Goal: Check status: Check status

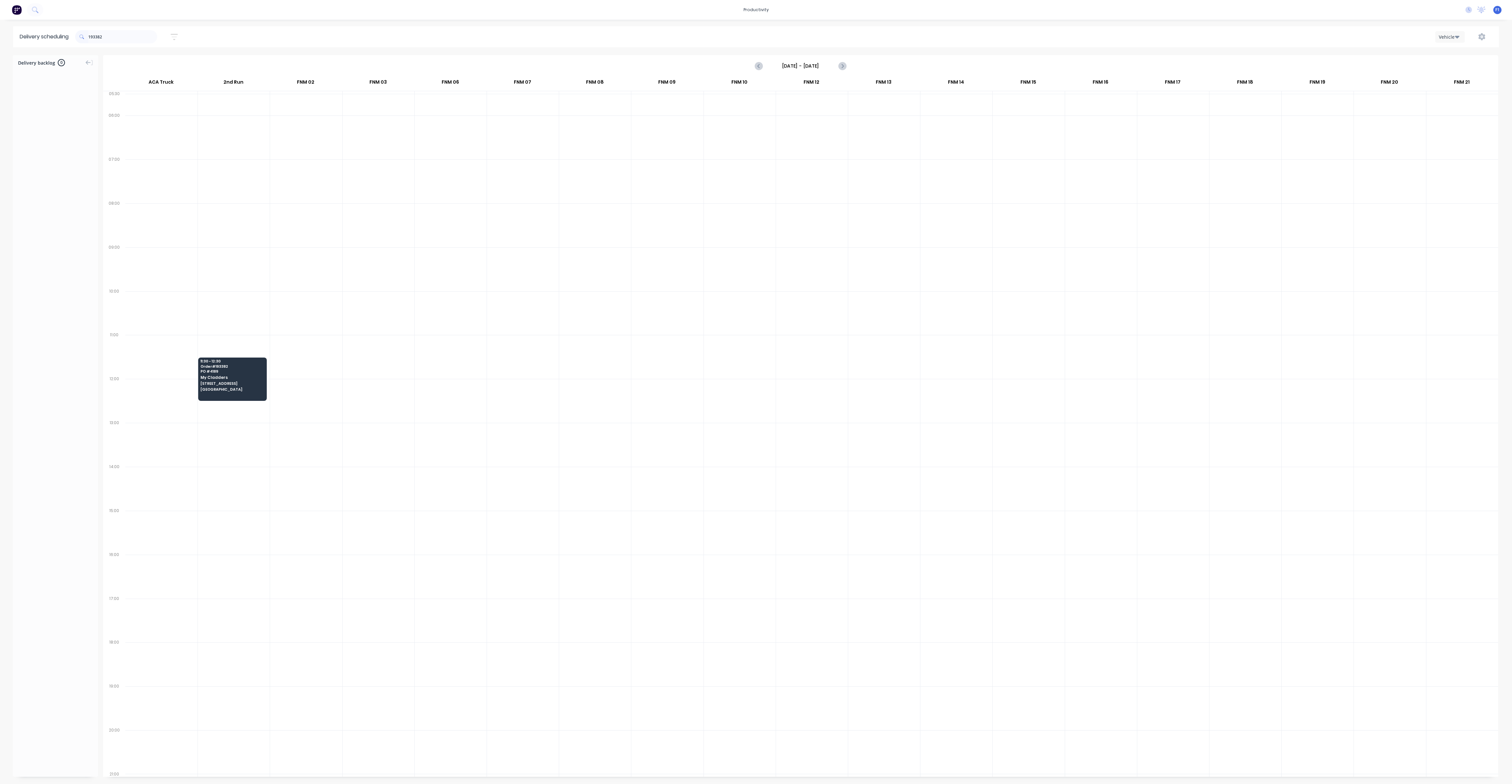
scroll to position [0, 1]
drag, startPoint x: 122, startPoint y: 38, endPoint x: 40, endPoint y: 31, distance: 82.3
click at [48, 31] on header "Delivery scheduling 193382 Sort by Most recent Created date Required date Order…" at bounding box center [755, 37] width 1486 height 21
click at [803, 147] on span "Order # 193639" at bounding box center [810, 147] width 63 height 4
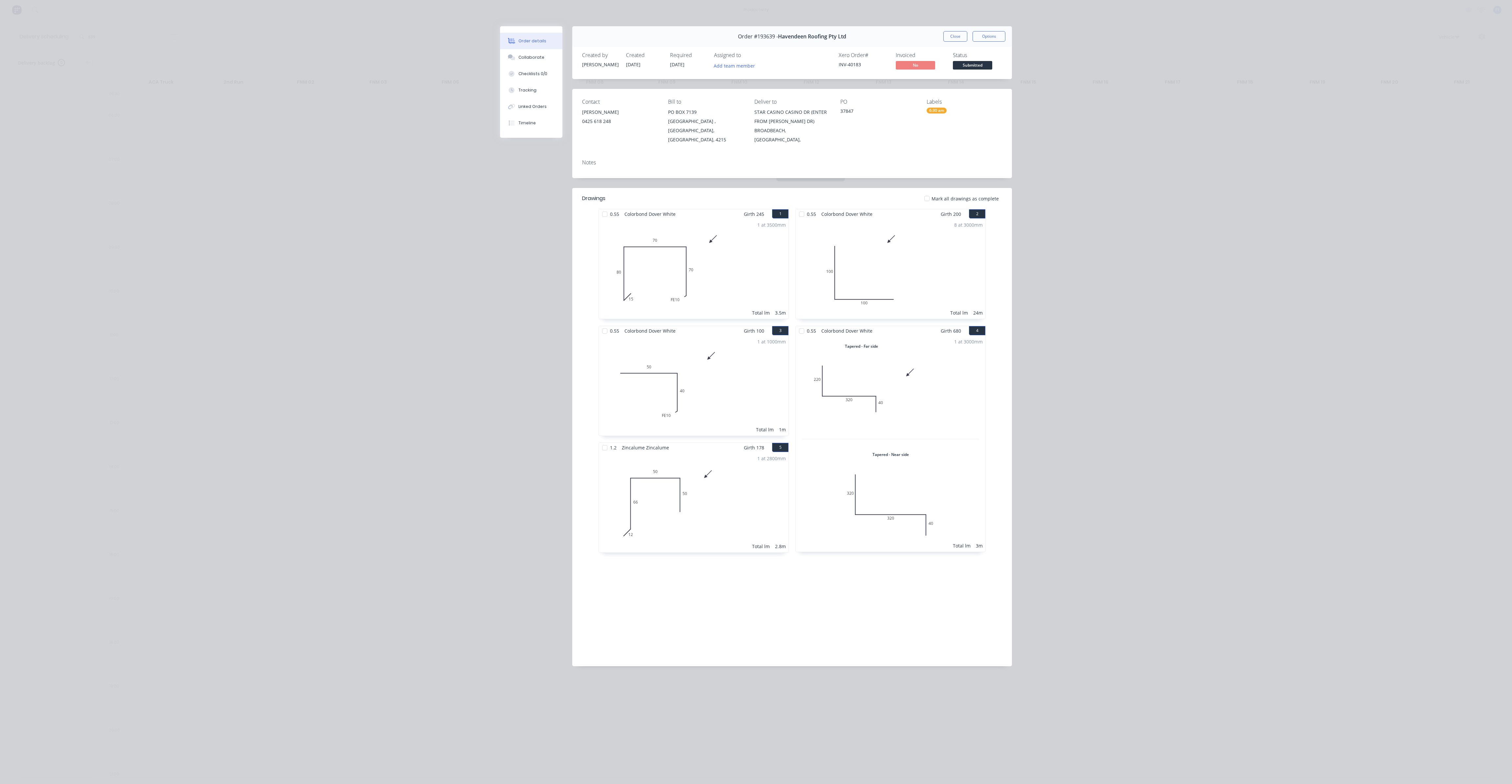
drag, startPoint x: 949, startPoint y: 35, endPoint x: 944, endPoint y: 35, distance: 5.0
click at [950, 35] on button "Close" at bounding box center [955, 36] width 24 height 11
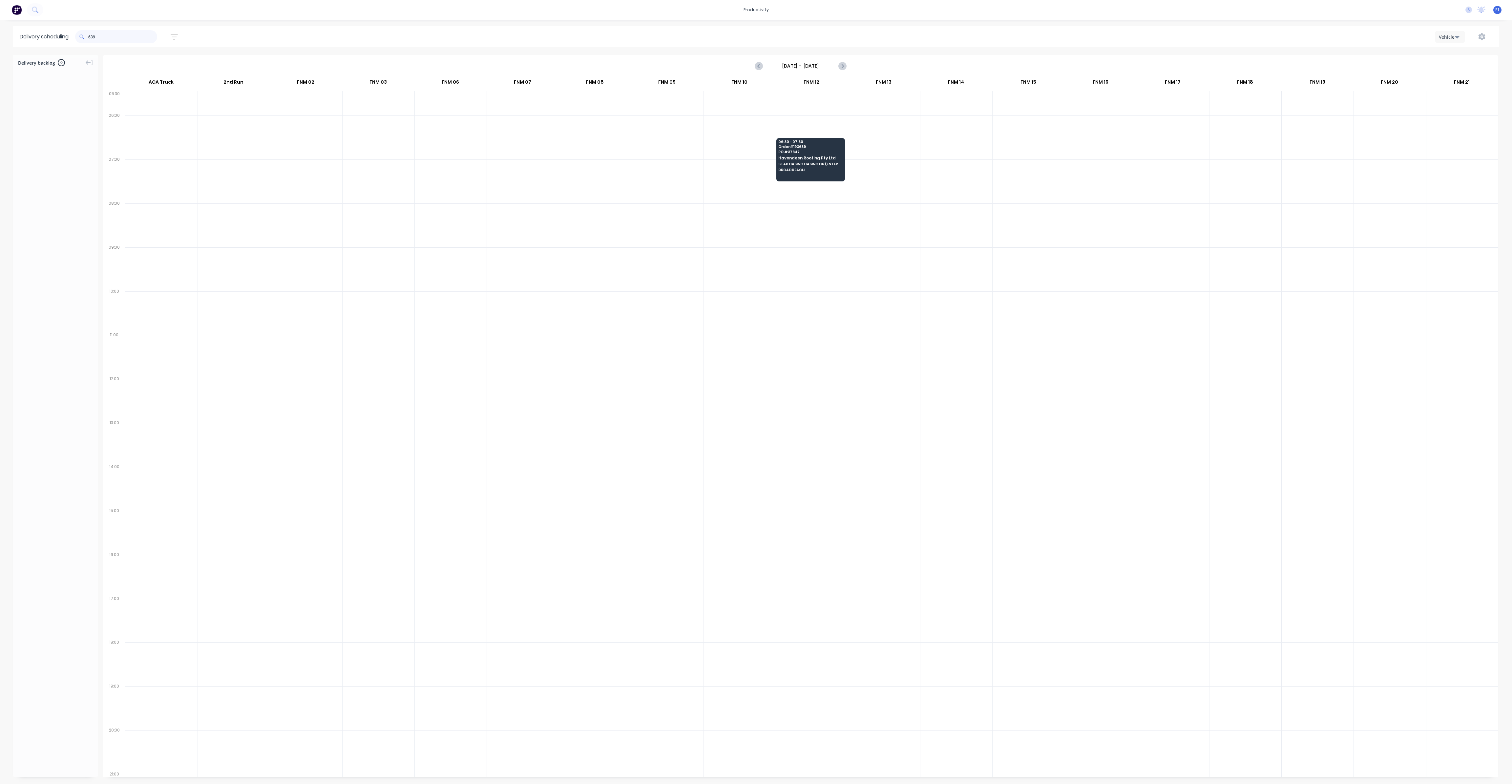
drag, startPoint x: 114, startPoint y: 34, endPoint x: 42, endPoint y: 35, distance: 72.0
click at [43, 35] on header "Delivery scheduling 639 Sort by Most recent Created date Required date Order nu…" at bounding box center [755, 37] width 1486 height 21
type input "502"
click at [946, 212] on span "MITCHELTON" at bounding box center [955, 214] width 63 height 4
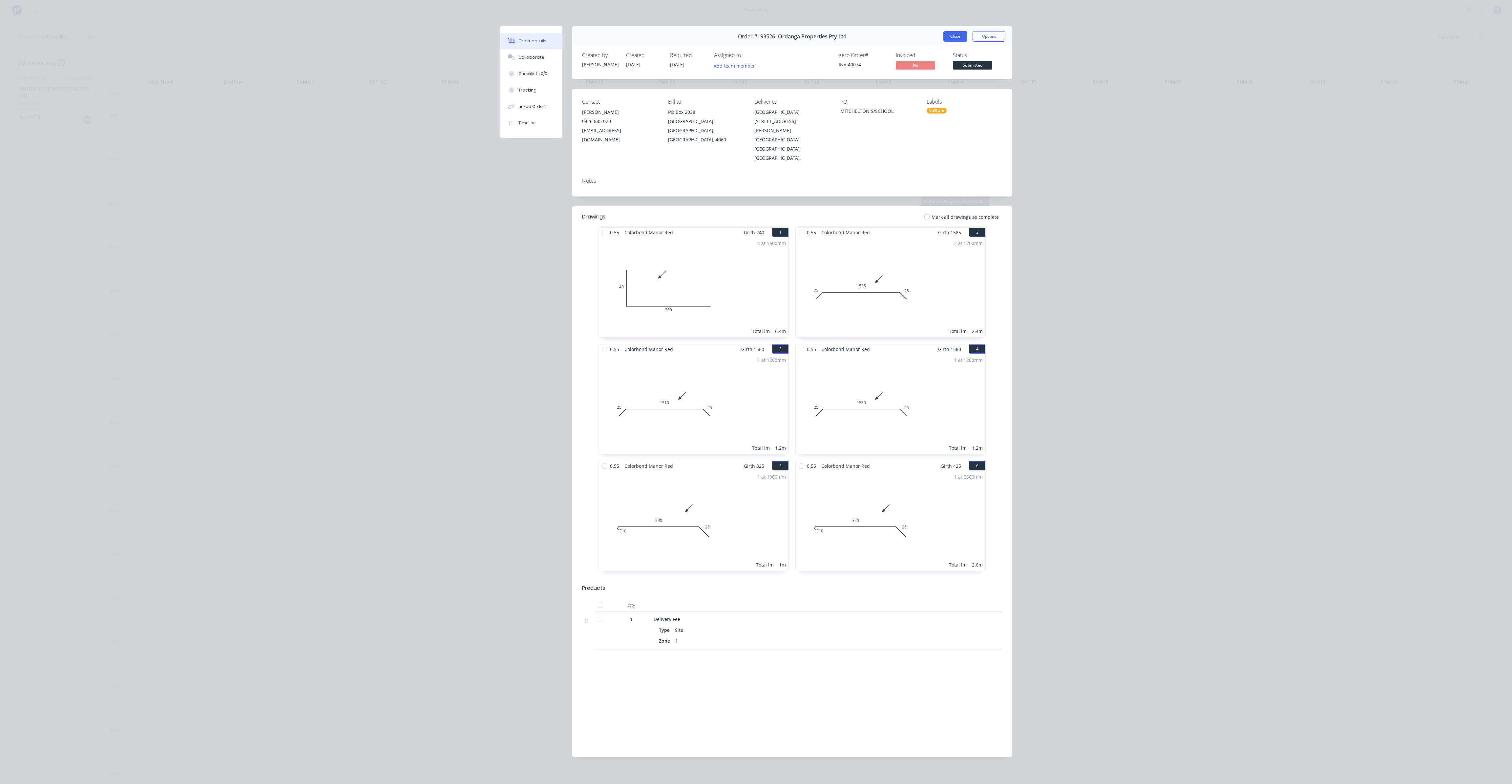
click at [964, 39] on button "Close" at bounding box center [955, 36] width 24 height 11
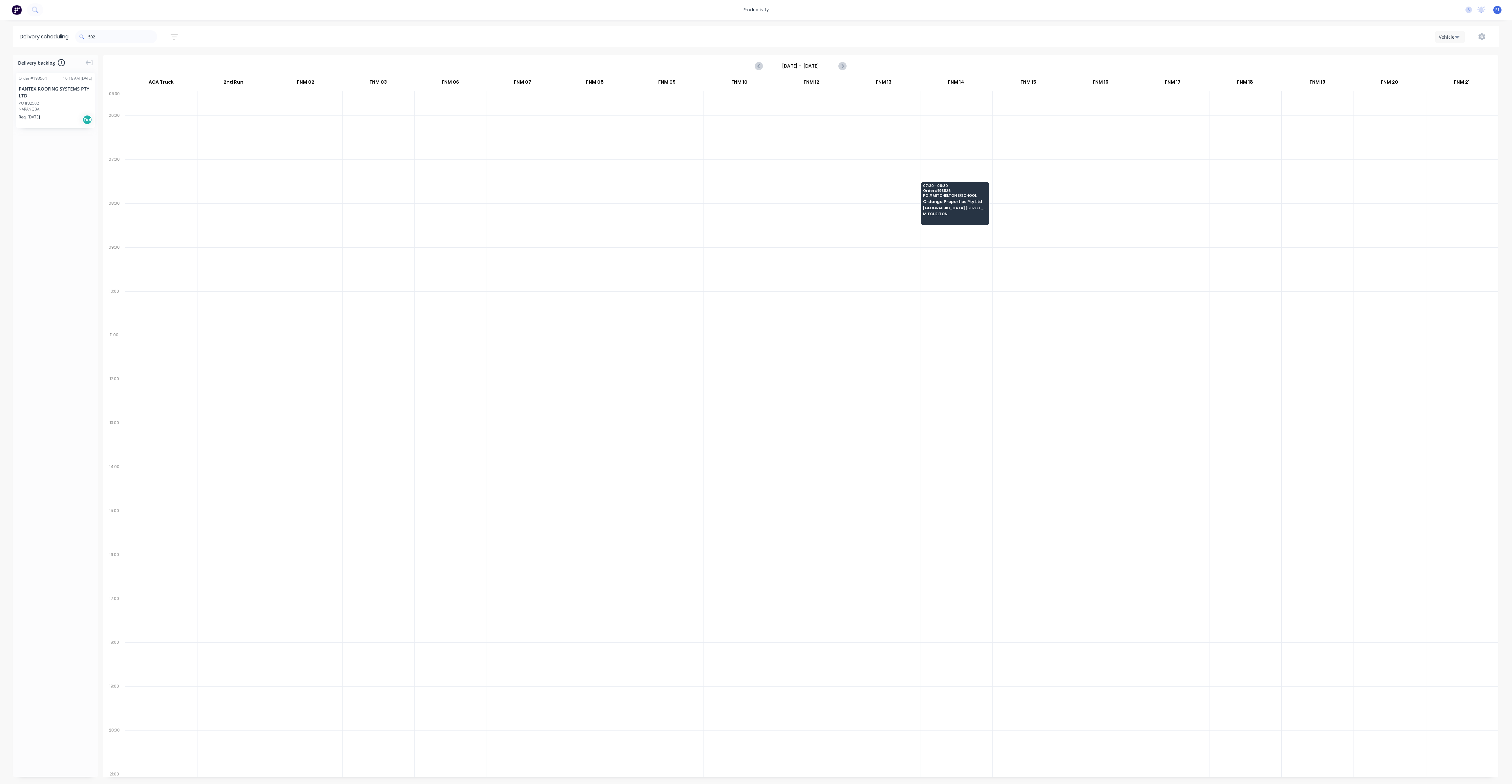
drag, startPoint x: 114, startPoint y: 44, endPoint x: 75, endPoint y: 32, distance: 40.8
click at [73, 32] on header "Delivery scheduling 502 Sort by Most recent Created date Required date Order nu…" at bounding box center [755, 37] width 1486 height 21
drag, startPoint x: 105, startPoint y: 36, endPoint x: 60, endPoint y: 34, distance: 45.0
click at [60, 34] on header "Delivery scheduling 502 Sort by Most recent Created date Required date Order nu…" at bounding box center [755, 37] width 1486 height 21
click at [808, 162] on span "STAR CASINO CASINO DR (ENTER FROM [PERSON_NAME] DR)" at bounding box center [810, 164] width 63 height 4
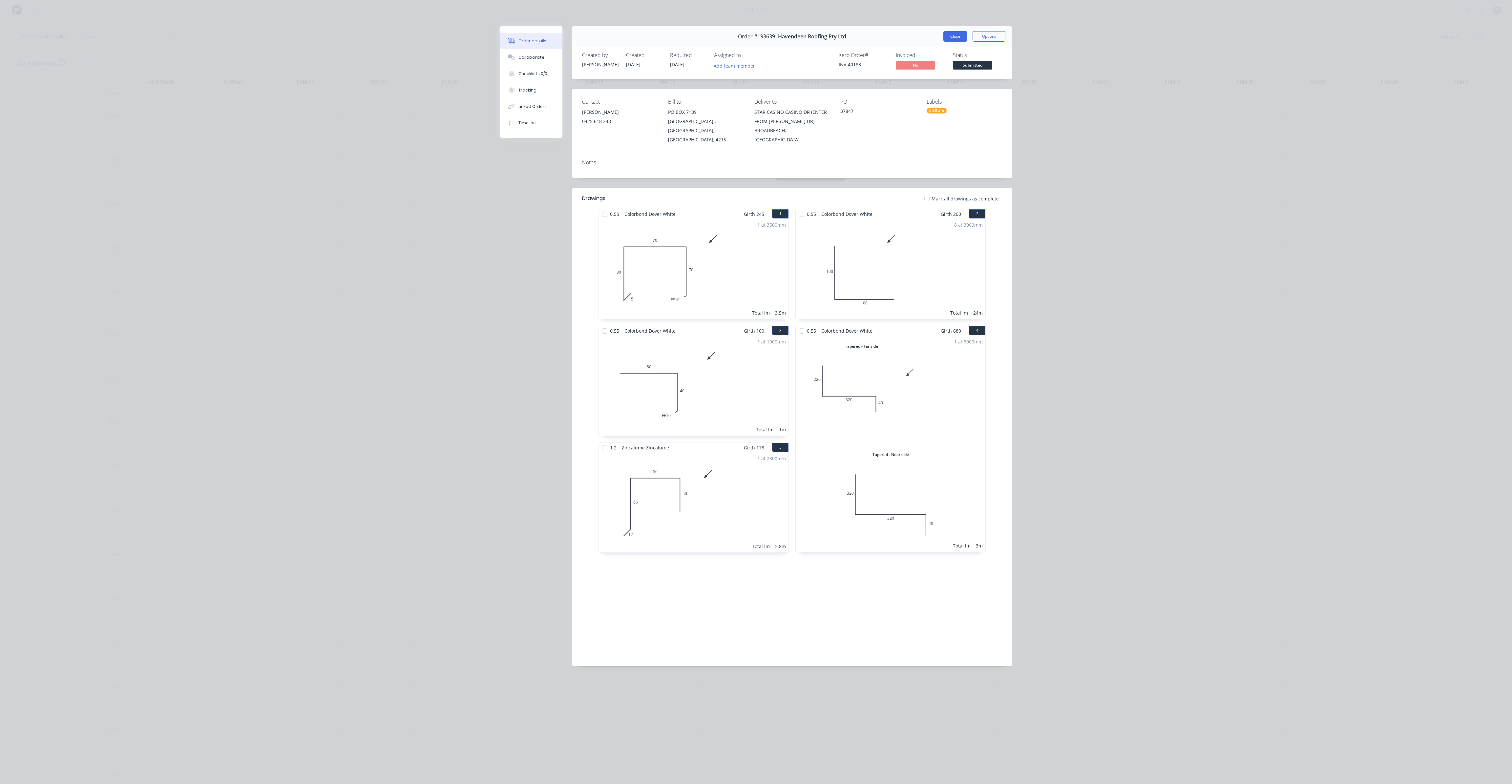
click at [964, 36] on button "Close" at bounding box center [955, 36] width 24 height 11
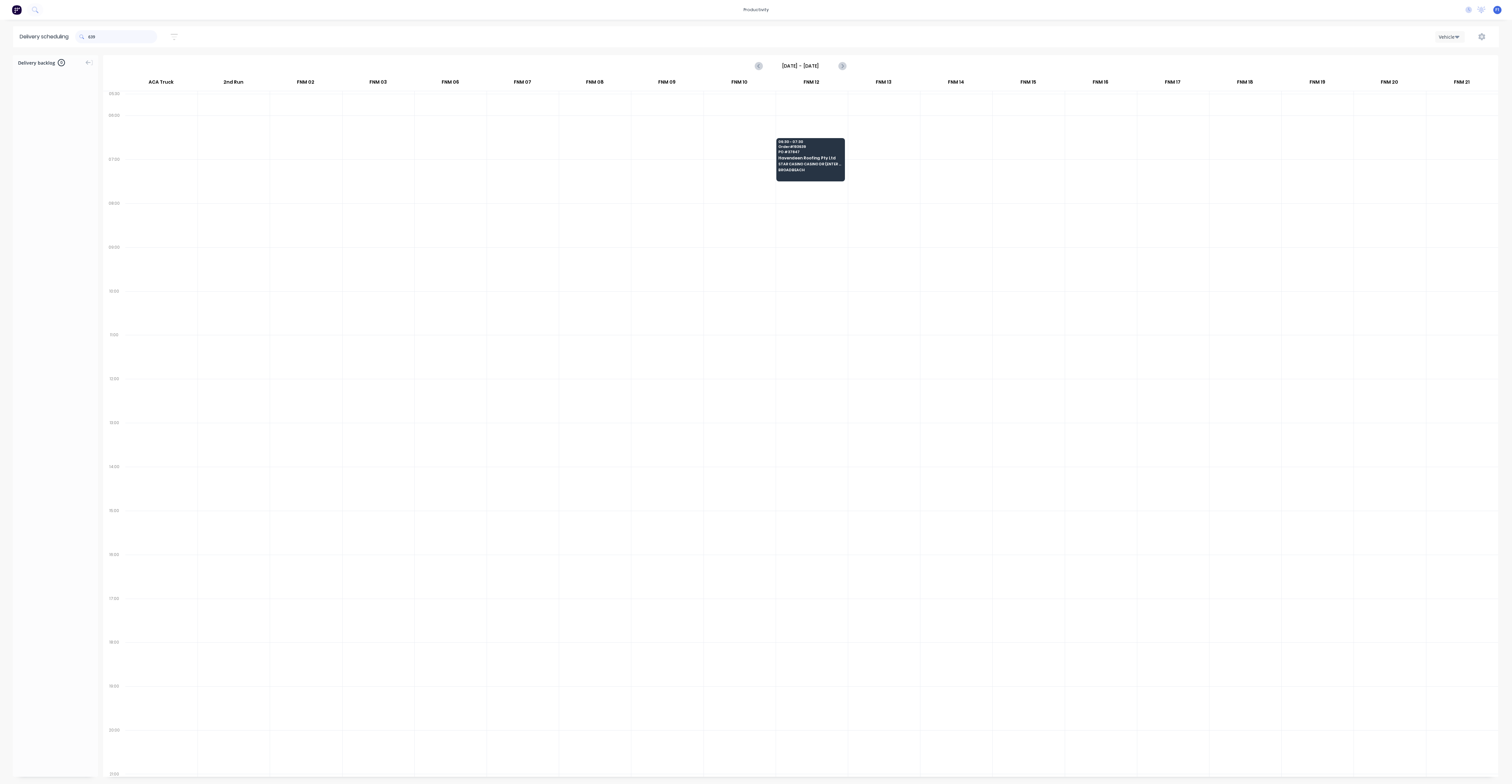
drag, startPoint x: 115, startPoint y: 34, endPoint x: 49, endPoint y: 26, distance: 66.5
click at [50, 26] on header "Delivery scheduling 639 Sort by Most recent Created date Required date Order nu…" at bounding box center [755, 37] width 1486 height 21
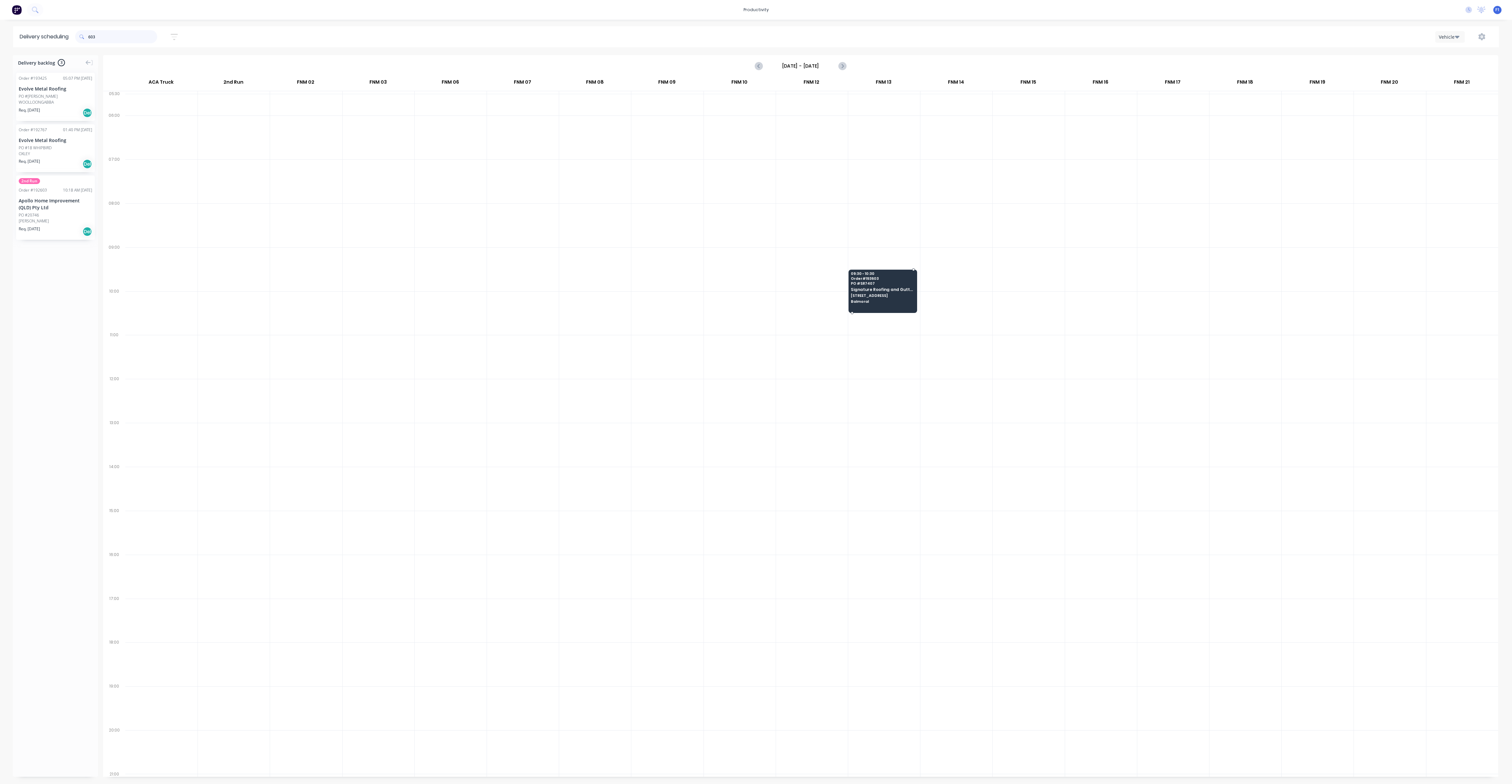
type input "603"
click at [872, 282] on span "PO # SR7407" at bounding box center [883, 283] width 63 height 4
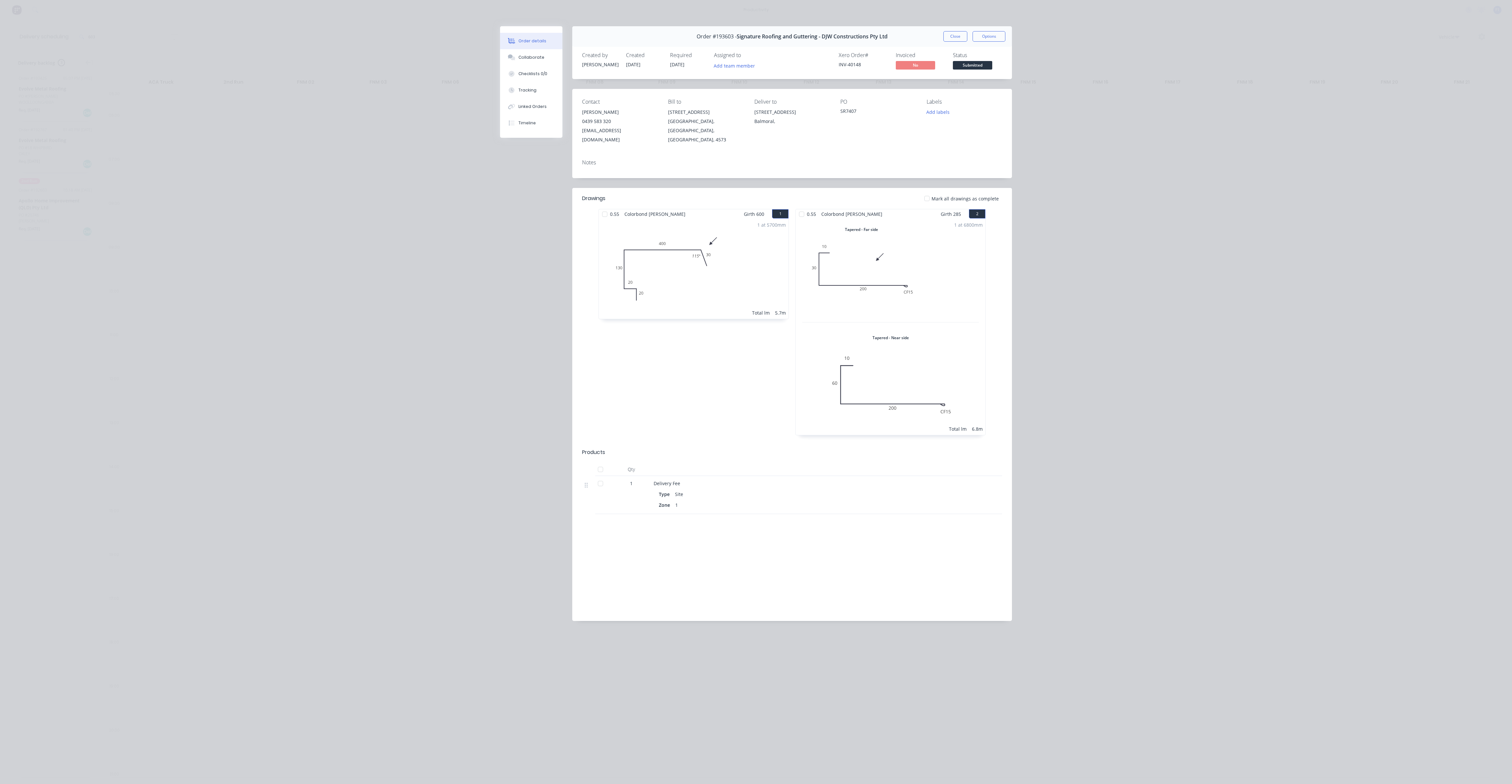
click at [757, 345] on div "0.55 Colorbond Shale Grey Girth 600 1 0 20 20 130 400 30 115 º 0 20 20 130 400 …" at bounding box center [693, 325] width 197 height 233
click at [957, 38] on button "Close" at bounding box center [955, 36] width 24 height 11
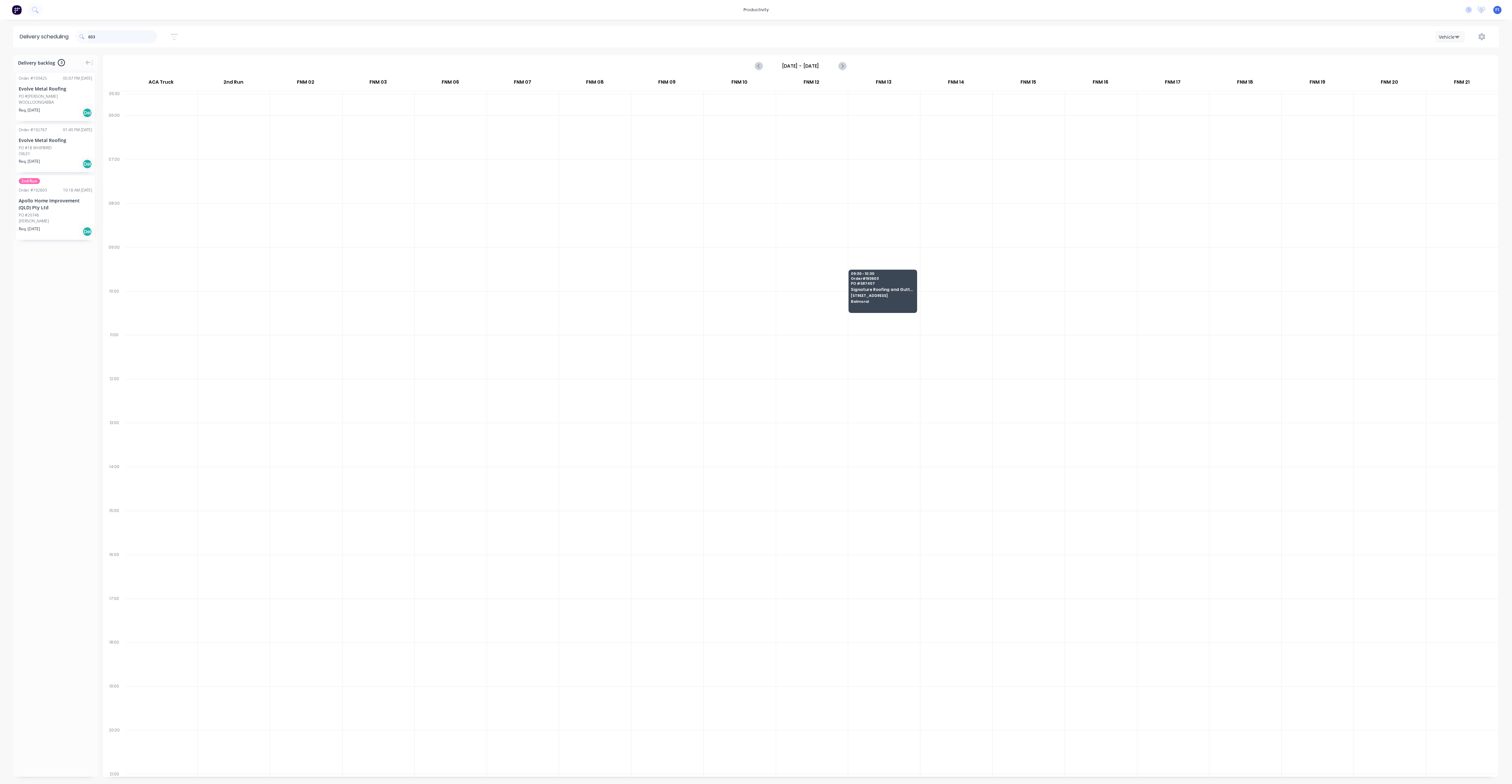
drag, startPoint x: 119, startPoint y: 38, endPoint x: 0, endPoint y: 24, distance: 119.8
click at [0, 28] on div "Delivery scheduling 603 Sort by Most recent Created date Required date Order nu…" at bounding box center [756, 37] width 1512 height 21
